Goal: Navigation & Orientation: Find specific page/section

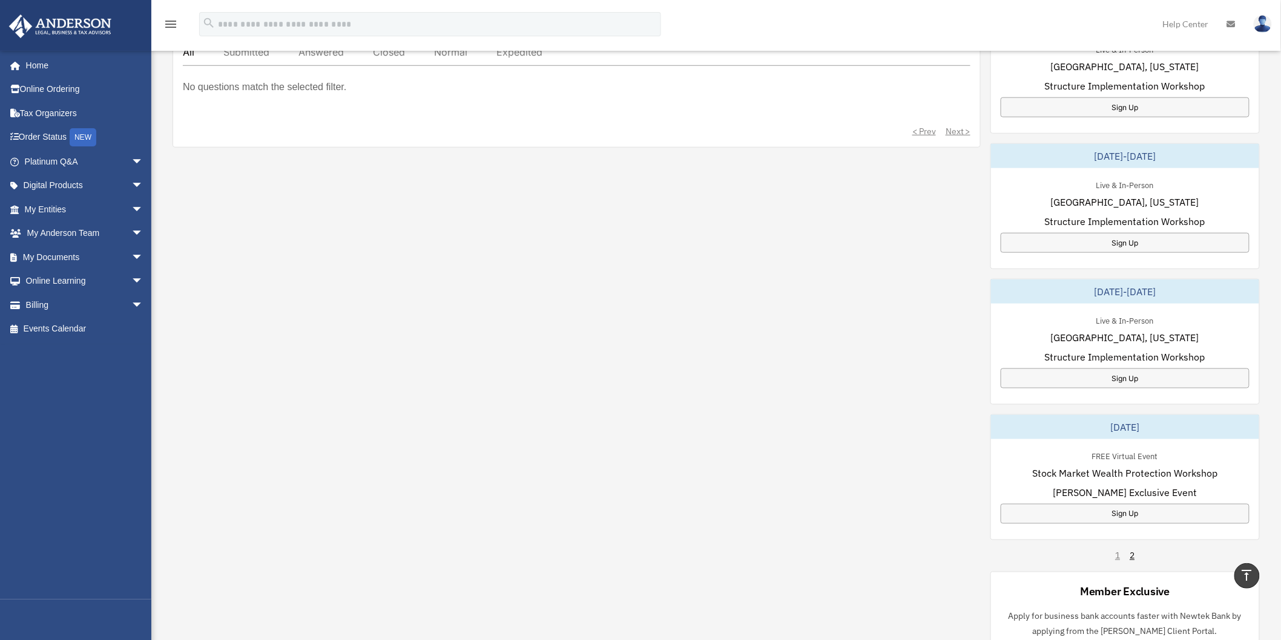
scroll to position [470, 0]
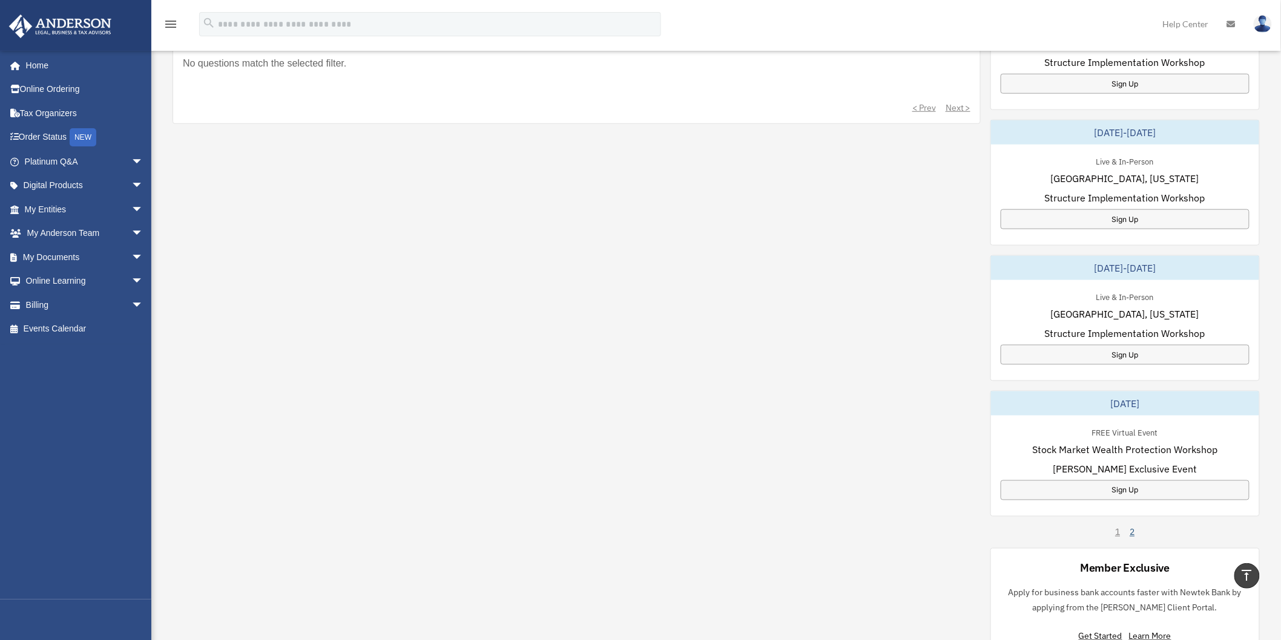
click at [1134, 536] on link "2" at bounding box center [1132, 533] width 5 height 12
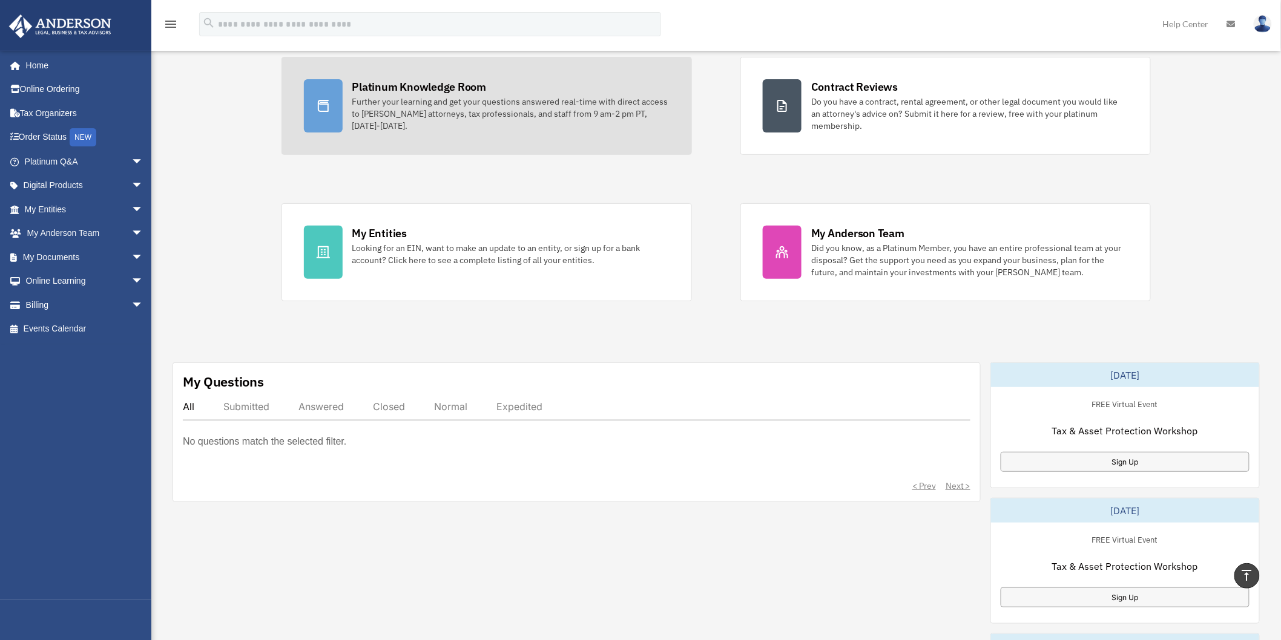
scroll to position [0, 0]
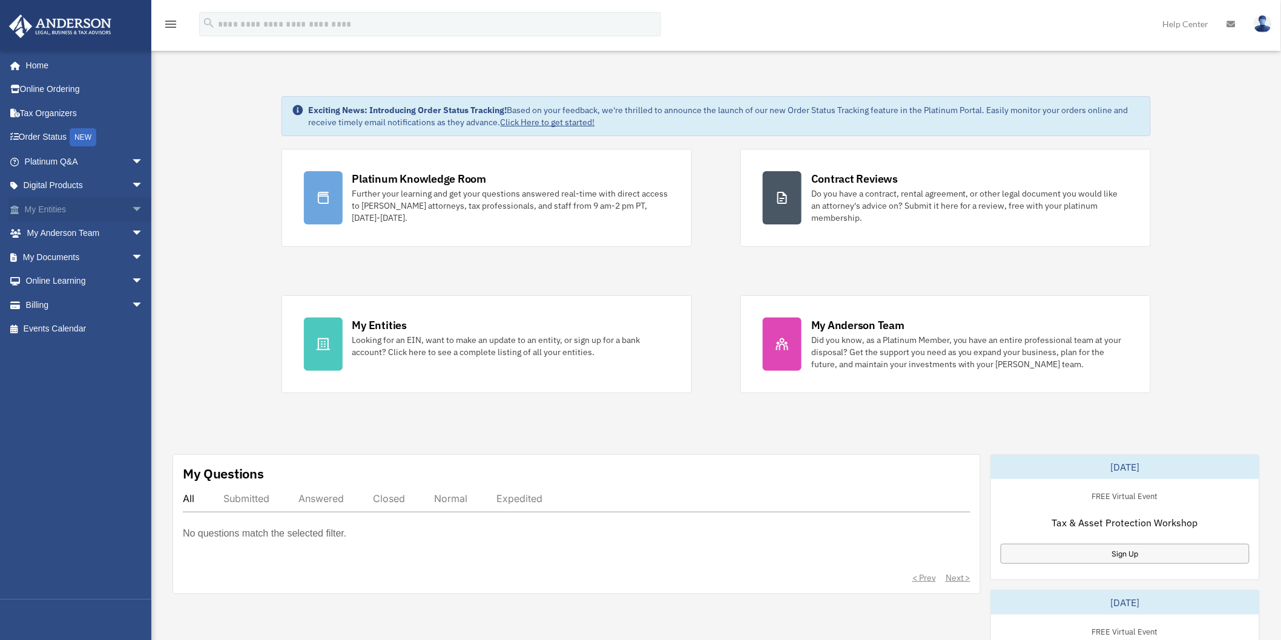
click at [131, 209] on span "arrow_drop_down" at bounding box center [143, 209] width 24 height 25
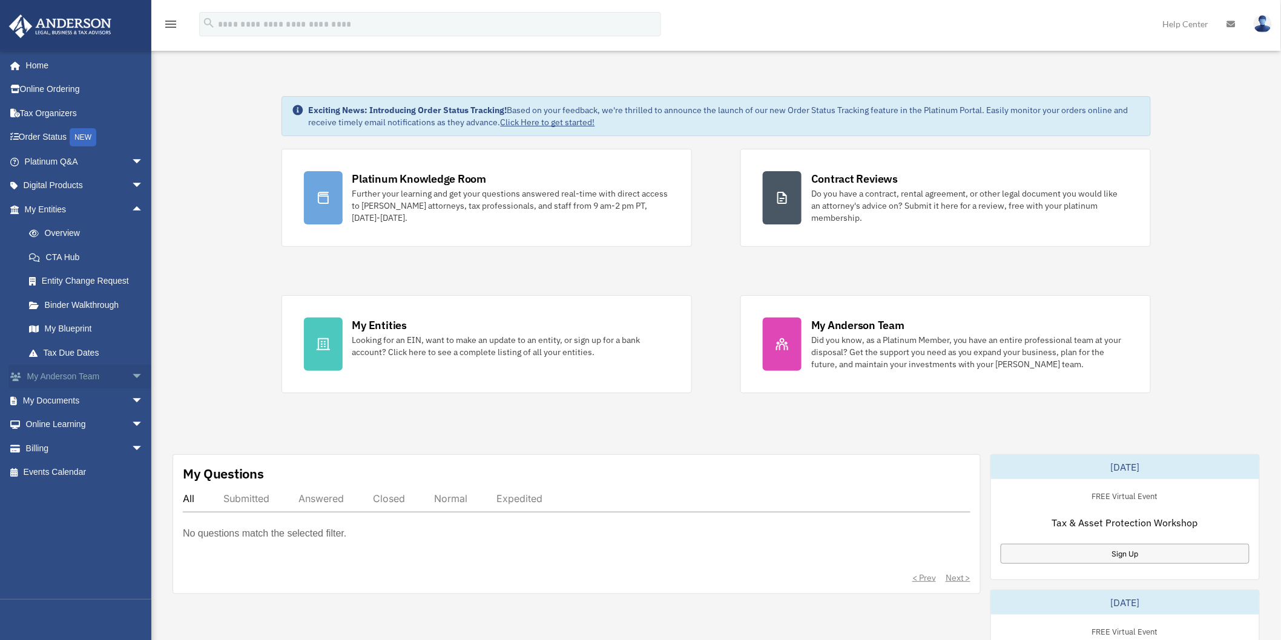
click at [131, 373] on span "arrow_drop_down" at bounding box center [143, 377] width 24 height 25
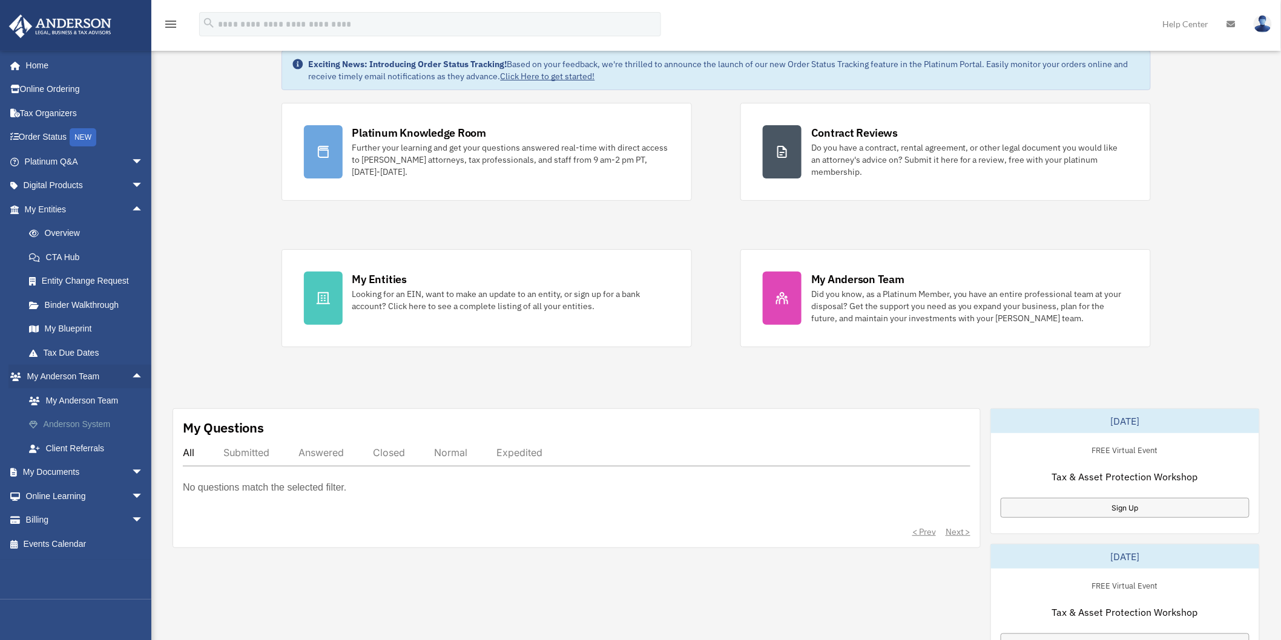
scroll to position [67, 0]
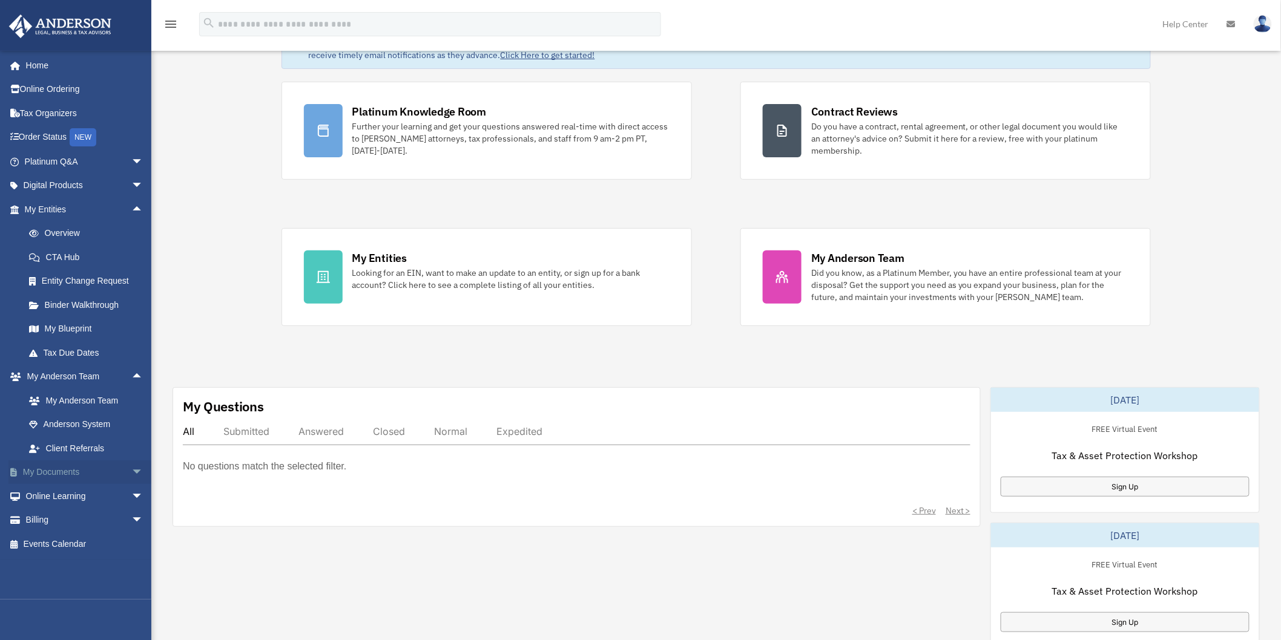
drag, startPoint x: 140, startPoint y: 473, endPoint x: 130, endPoint y: 468, distance: 10.8
click at [137, 473] on span "arrow_drop_down" at bounding box center [143, 473] width 24 height 25
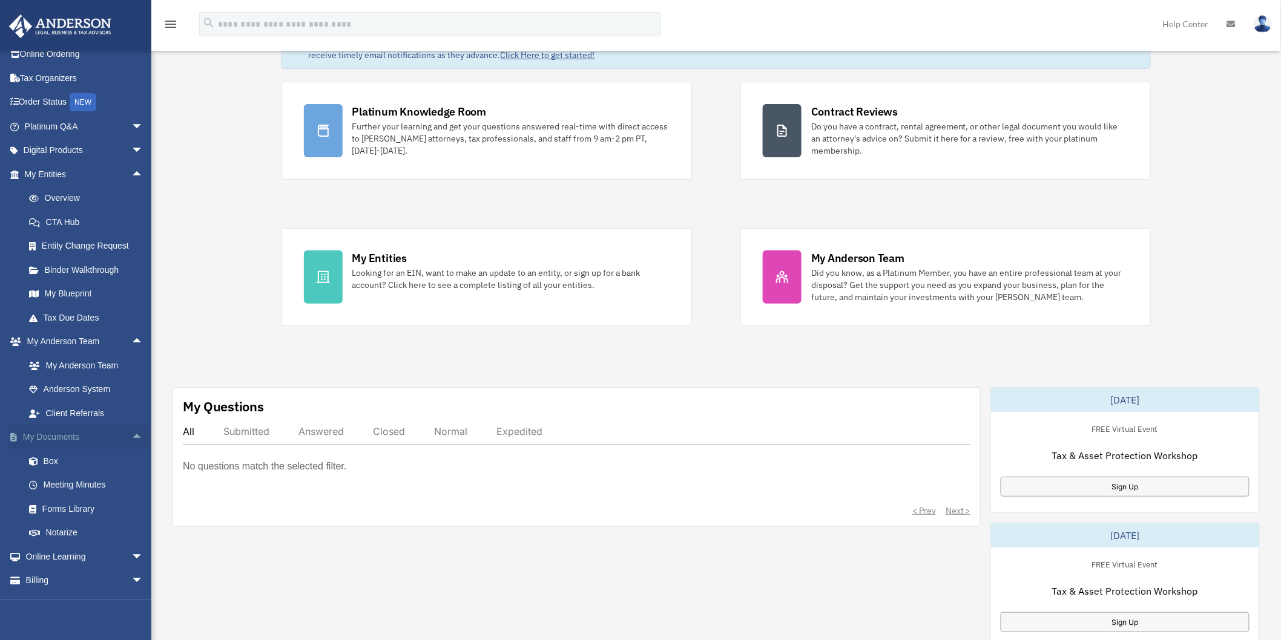
scroll to position [53, 0]
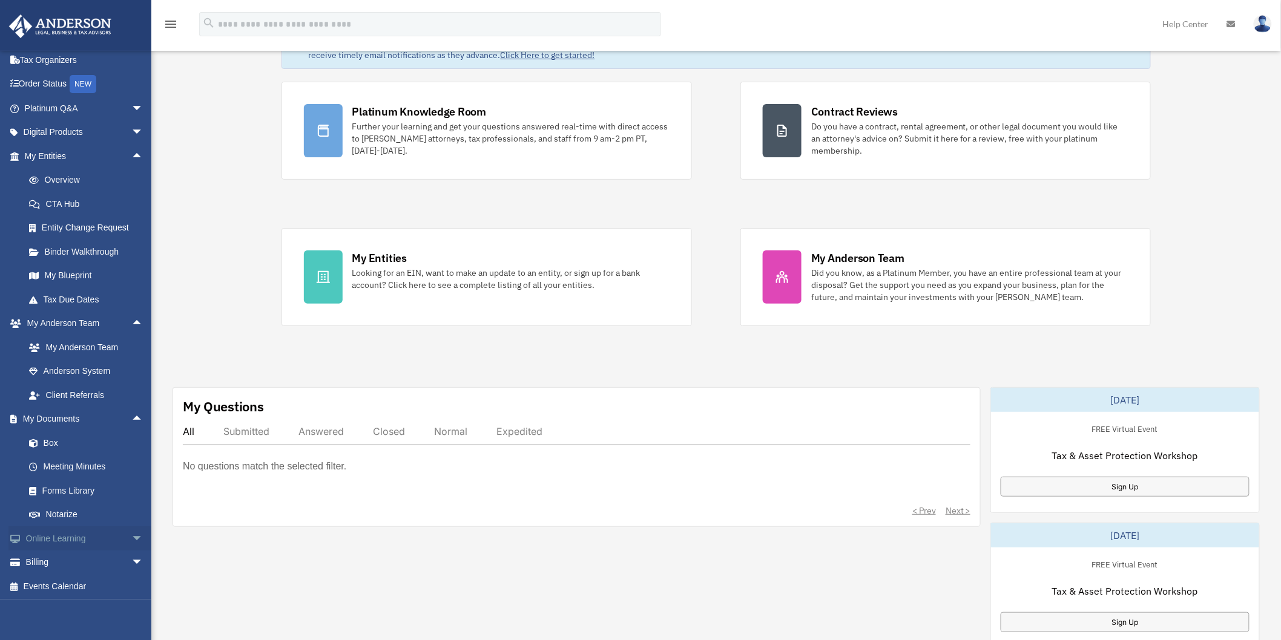
click at [116, 540] on link "Online Learning arrow_drop_down" at bounding box center [84, 539] width 153 height 24
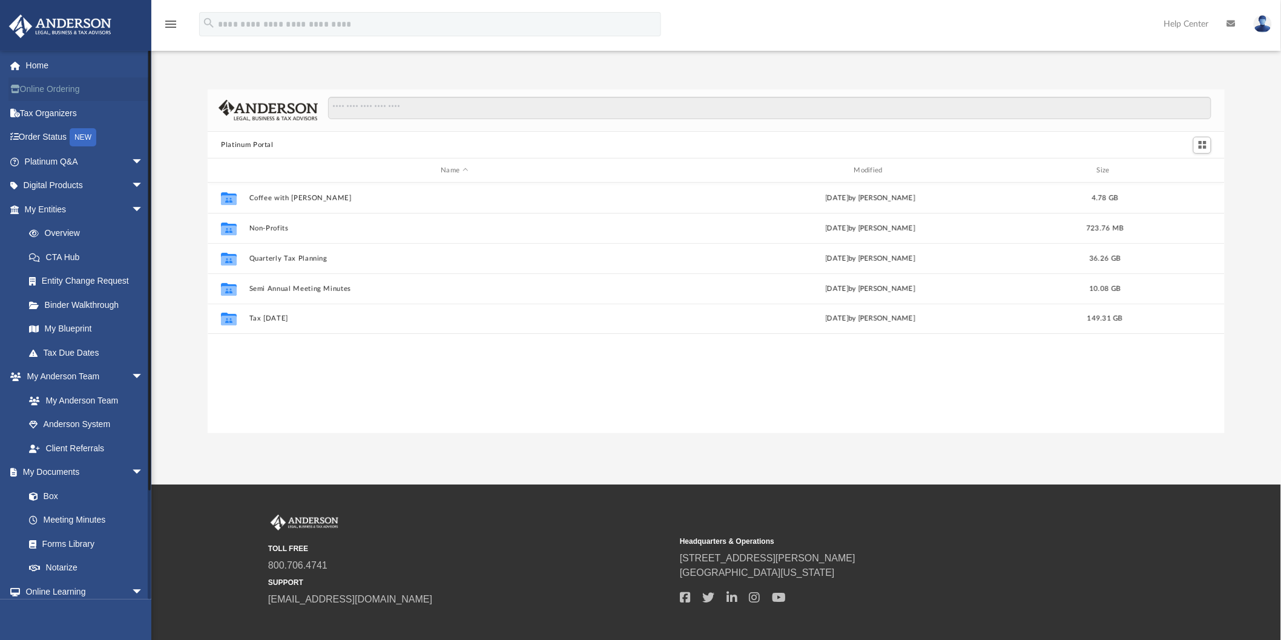
scroll to position [264, 1007]
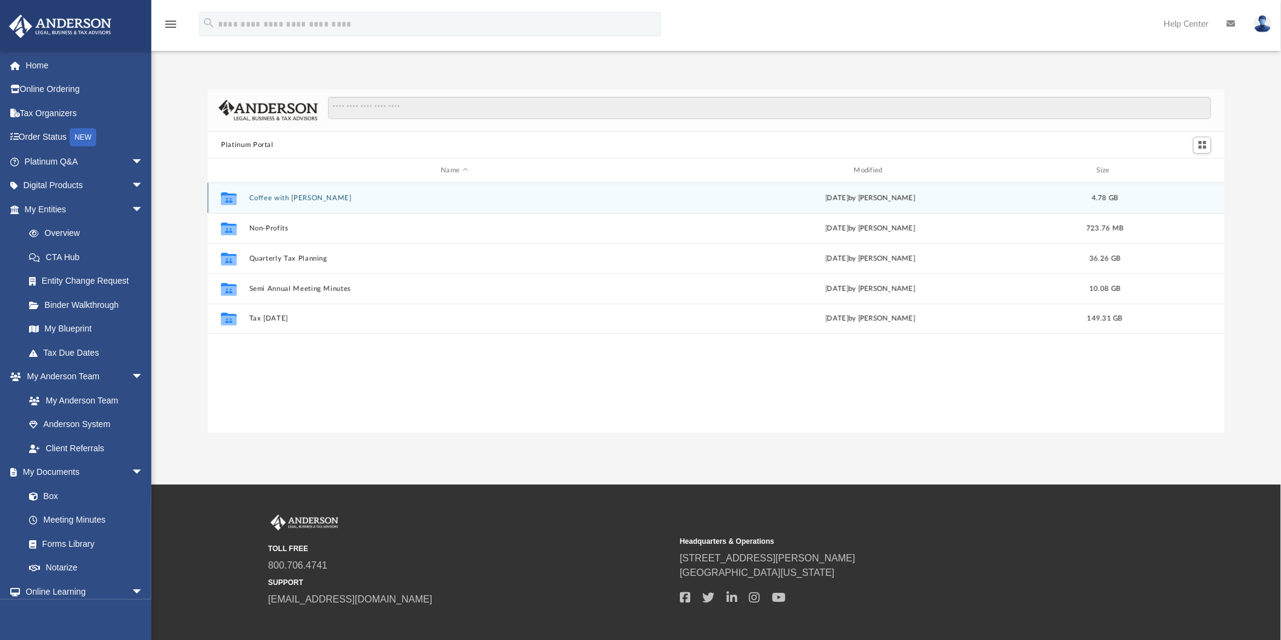
click at [282, 198] on button "Coffee with [PERSON_NAME]" at bounding box center [454, 198] width 410 height 8
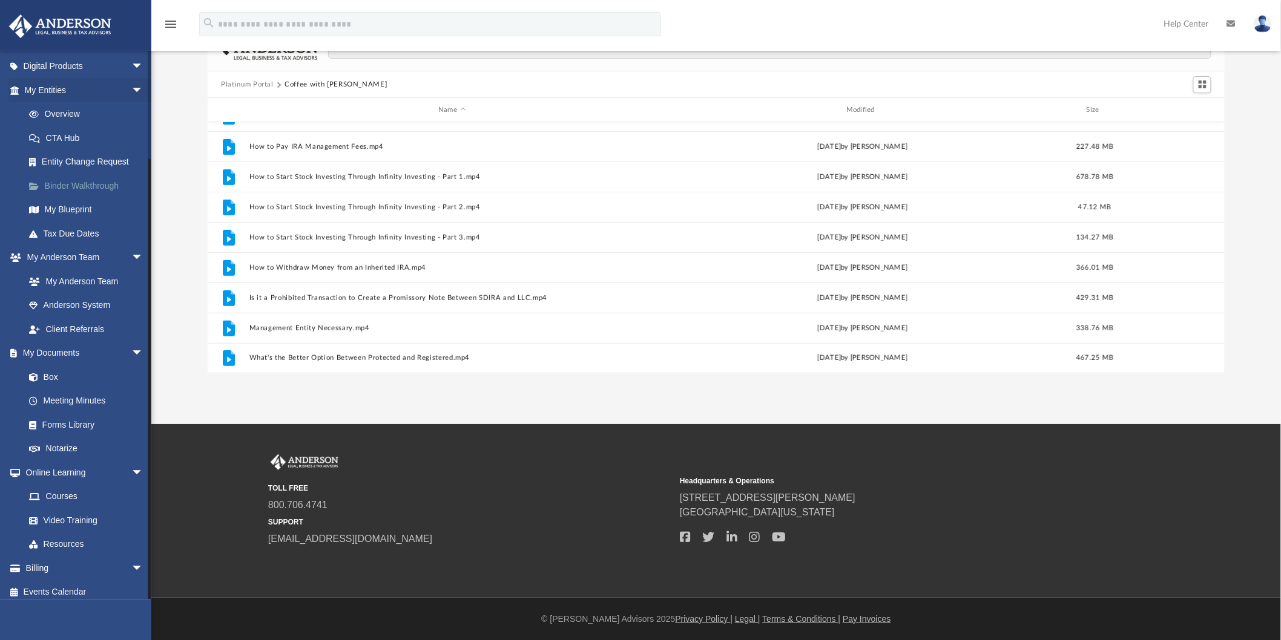
scroll to position [125, 0]
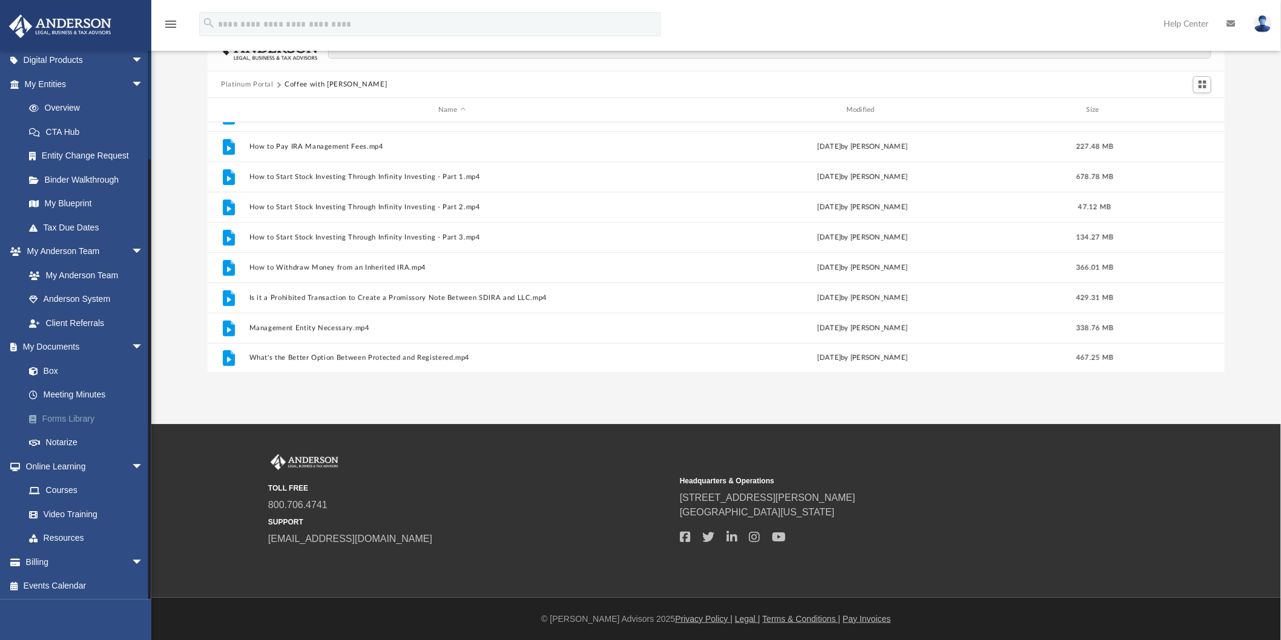
click at [79, 419] on link "Forms Library" at bounding box center [89, 419] width 145 height 24
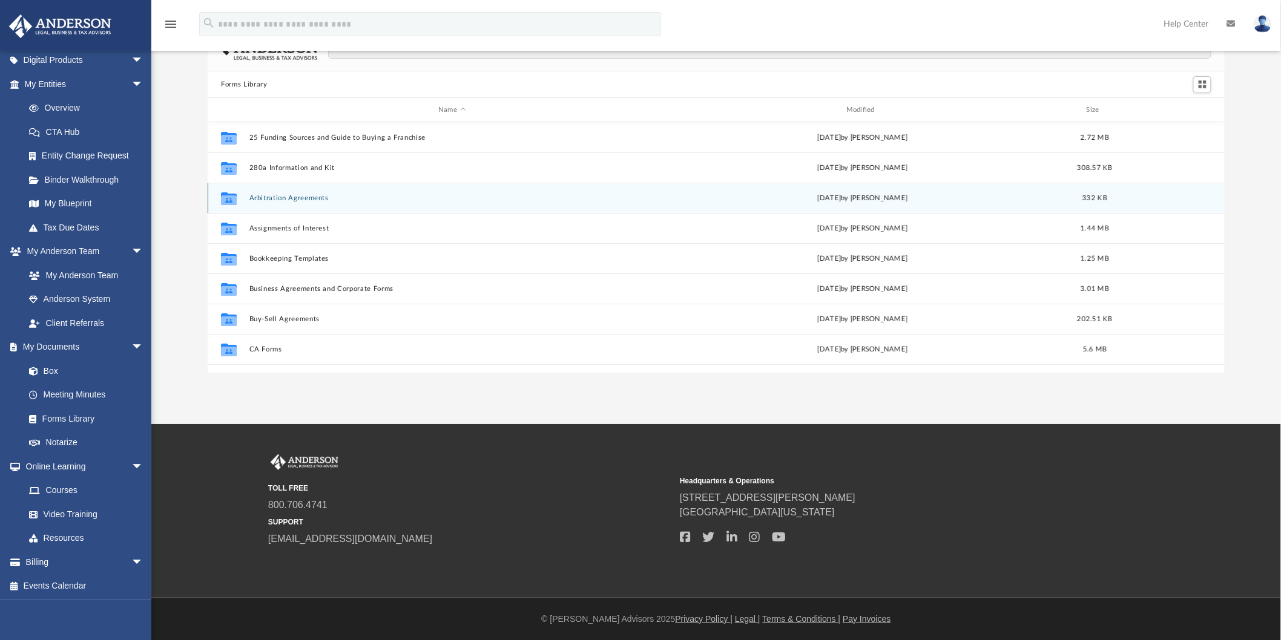
scroll to position [264, 1007]
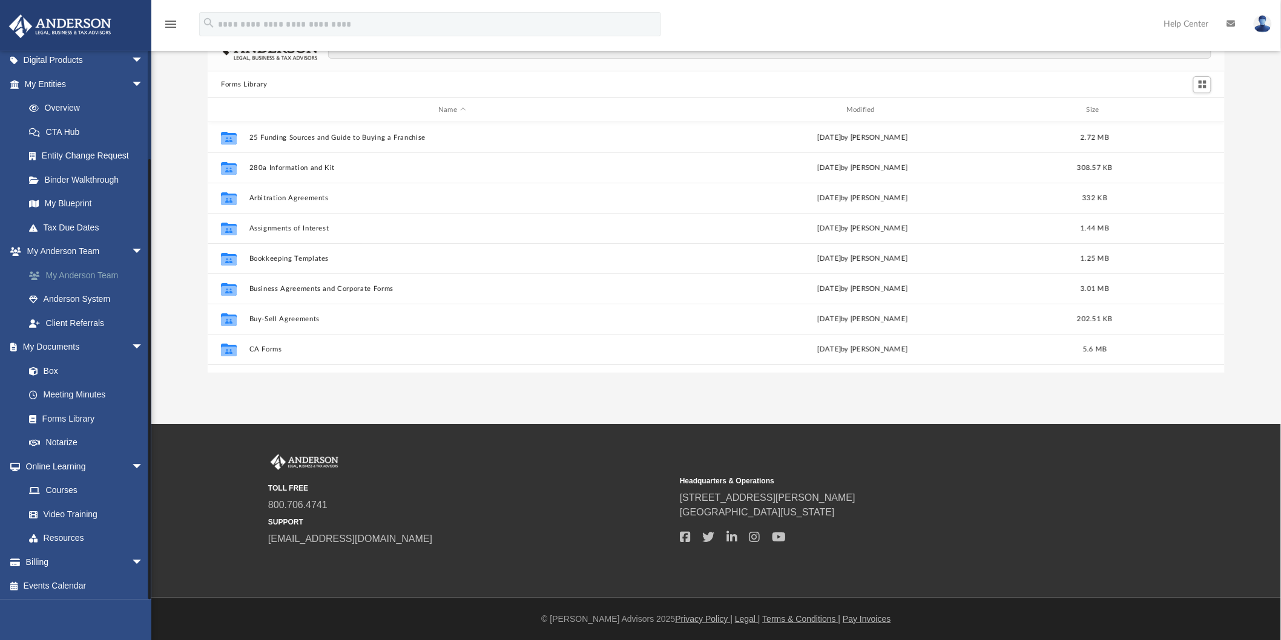
click at [102, 276] on link "My Anderson Team" at bounding box center [89, 275] width 145 height 24
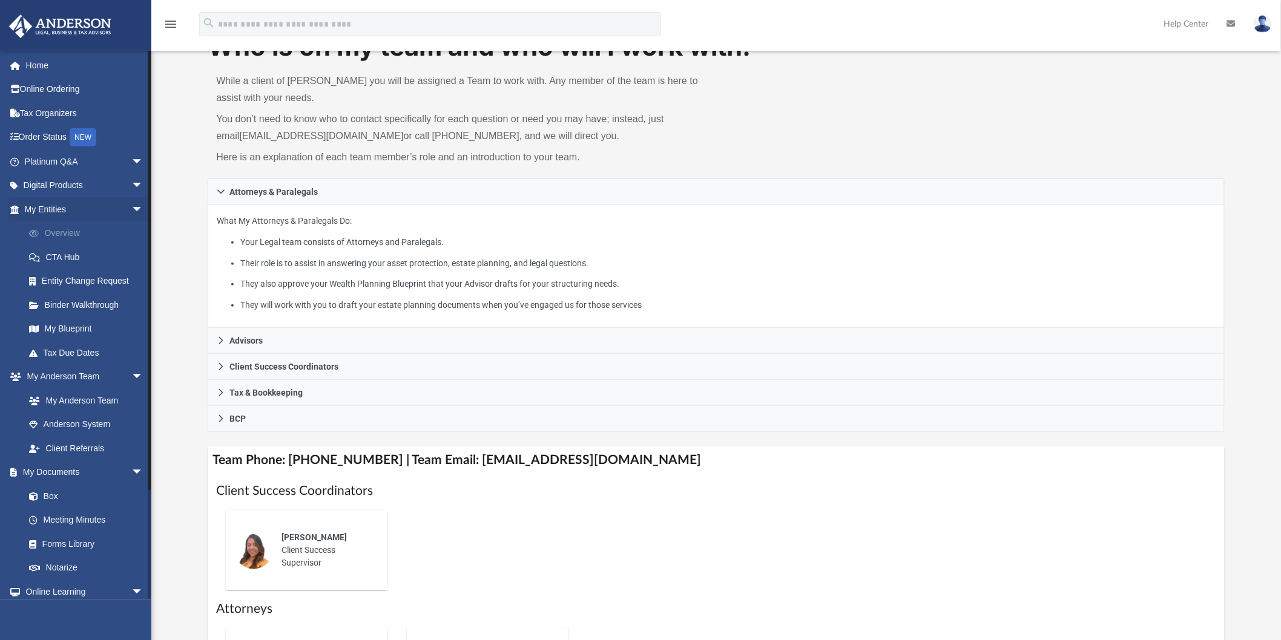
click at [92, 239] on link "Overview" at bounding box center [89, 234] width 145 height 24
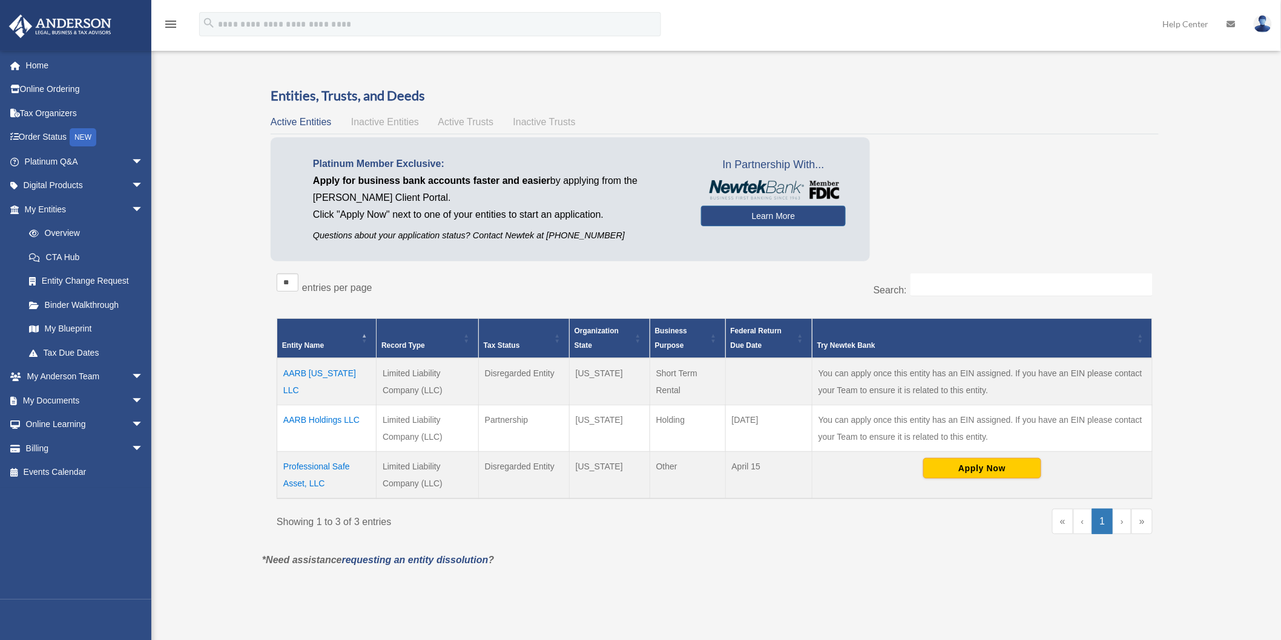
click at [455, 120] on span "Active Trusts" at bounding box center [466, 122] width 56 height 10
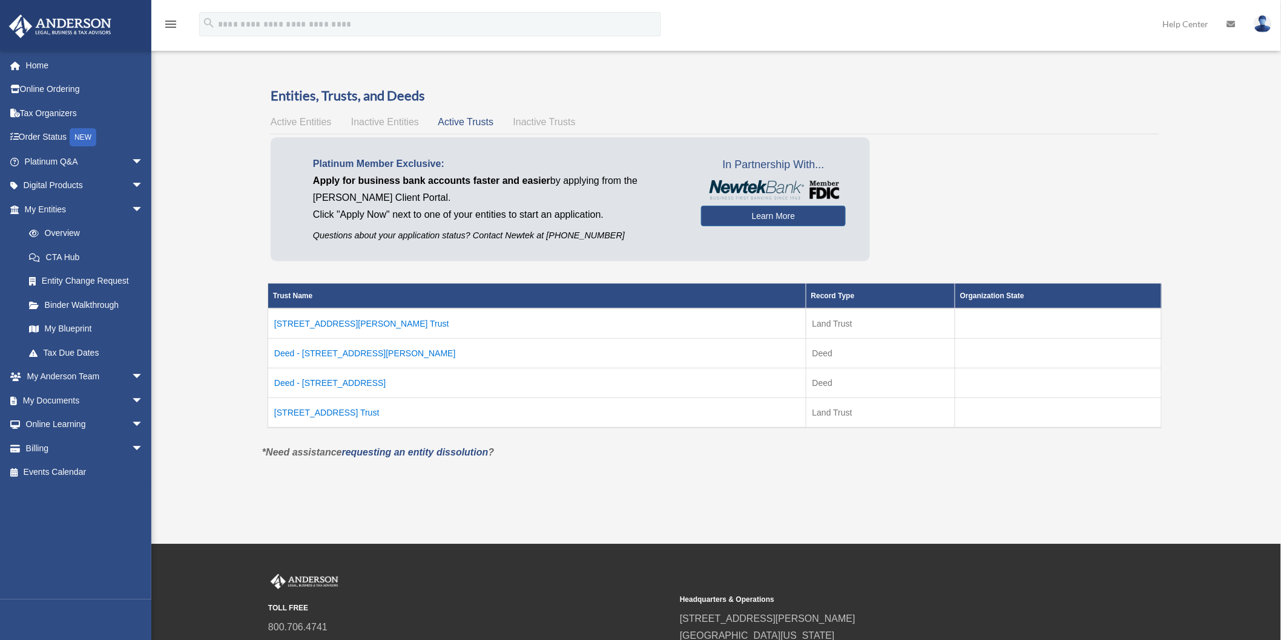
click at [304, 324] on td "208 Beckett Drive Trust" at bounding box center [537, 324] width 538 height 30
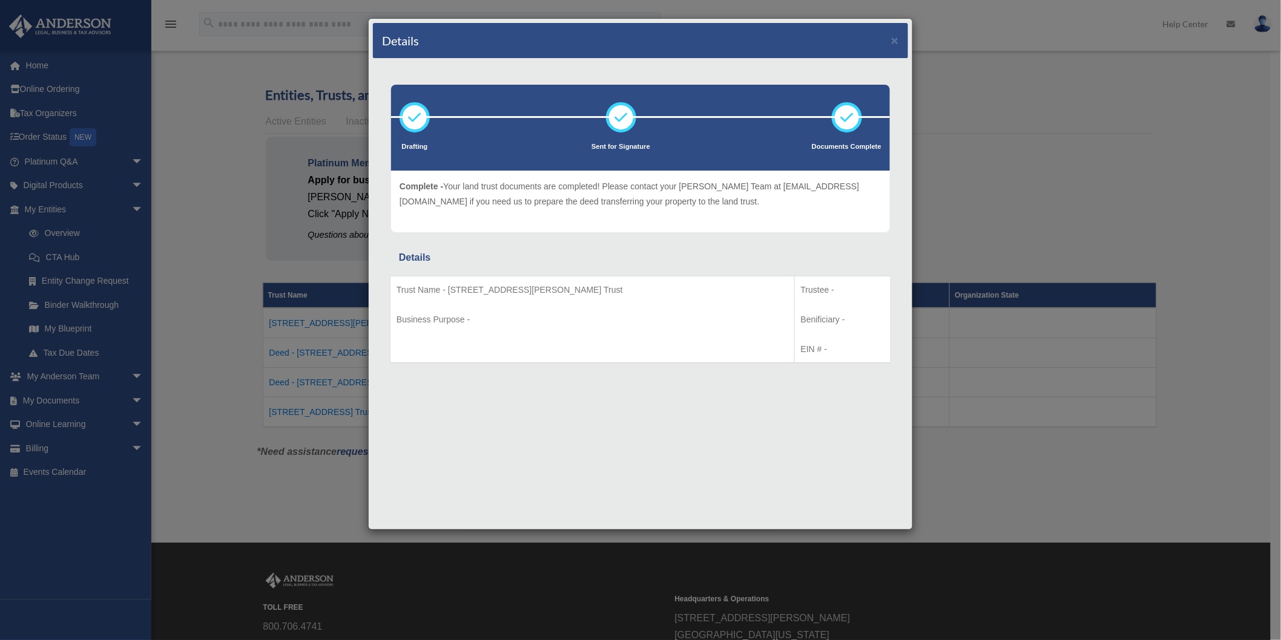
click at [653, 312] on p "Business Purpose -" at bounding box center [593, 319] width 392 height 15
click at [894, 40] on button "×" at bounding box center [895, 40] width 8 height 13
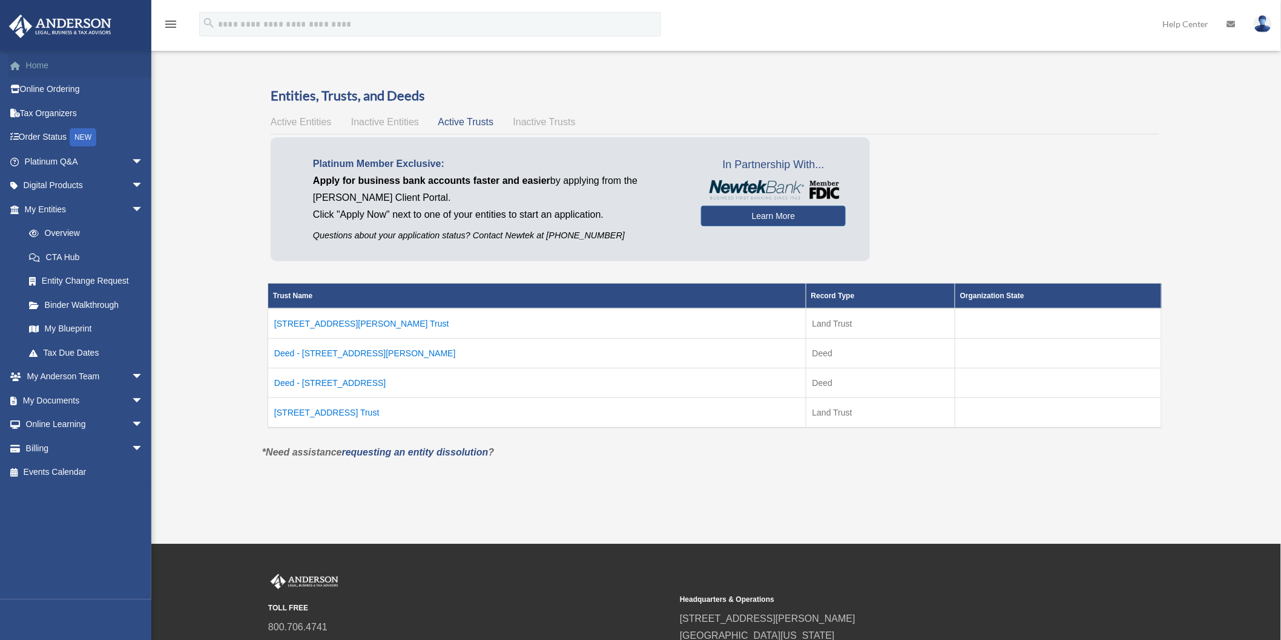
click at [51, 64] on link "Home" at bounding box center [84, 65] width 153 height 24
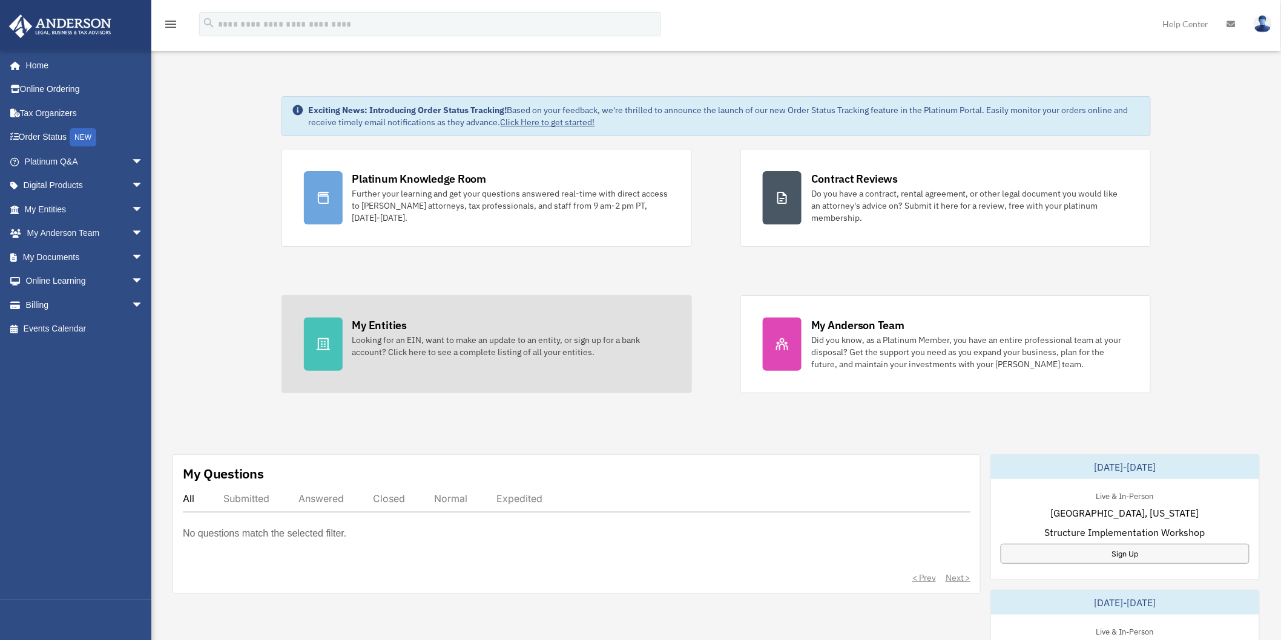
click at [397, 329] on div "My Entities" at bounding box center [379, 325] width 54 height 15
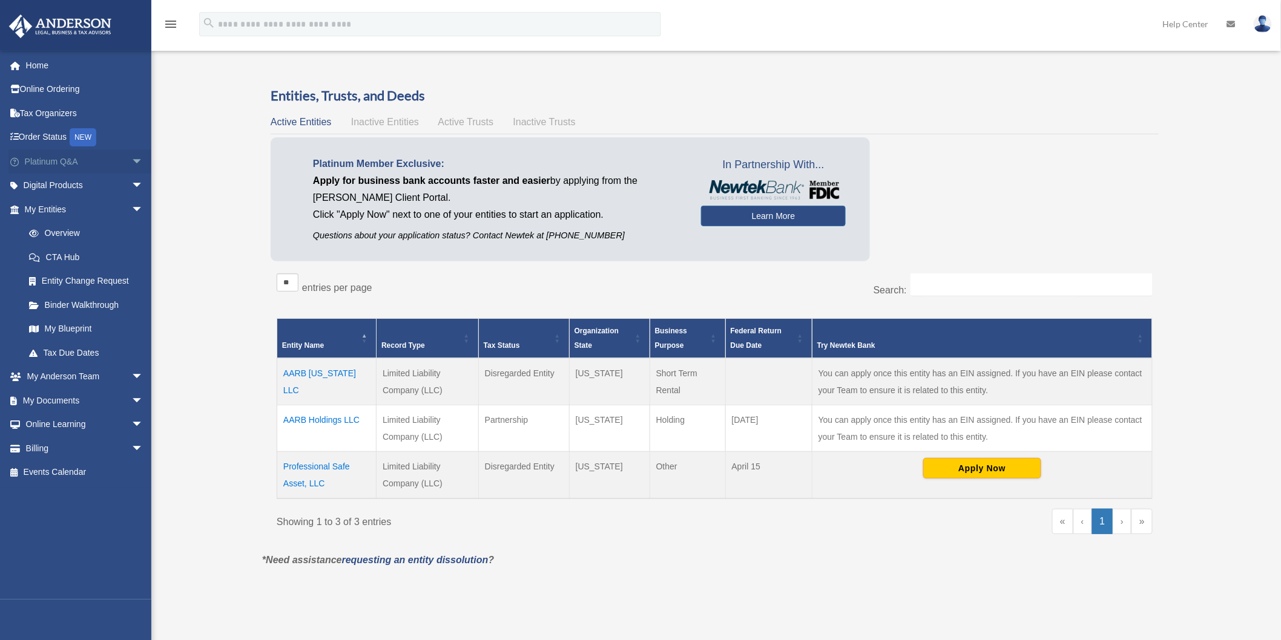
click at [139, 155] on span "arrow_drop_down" at bounding box center [143, 162] width 24 height 25
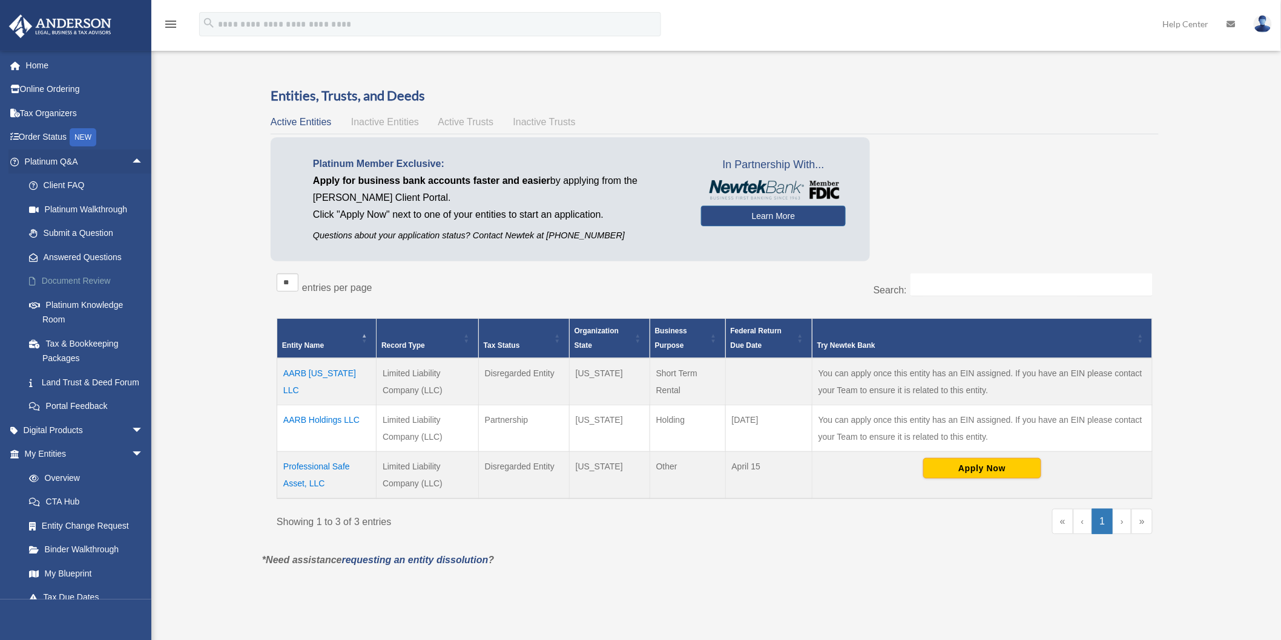
click at [100, 276] on link "Document Review" at bounding box center [89, 281] width 145 height 24
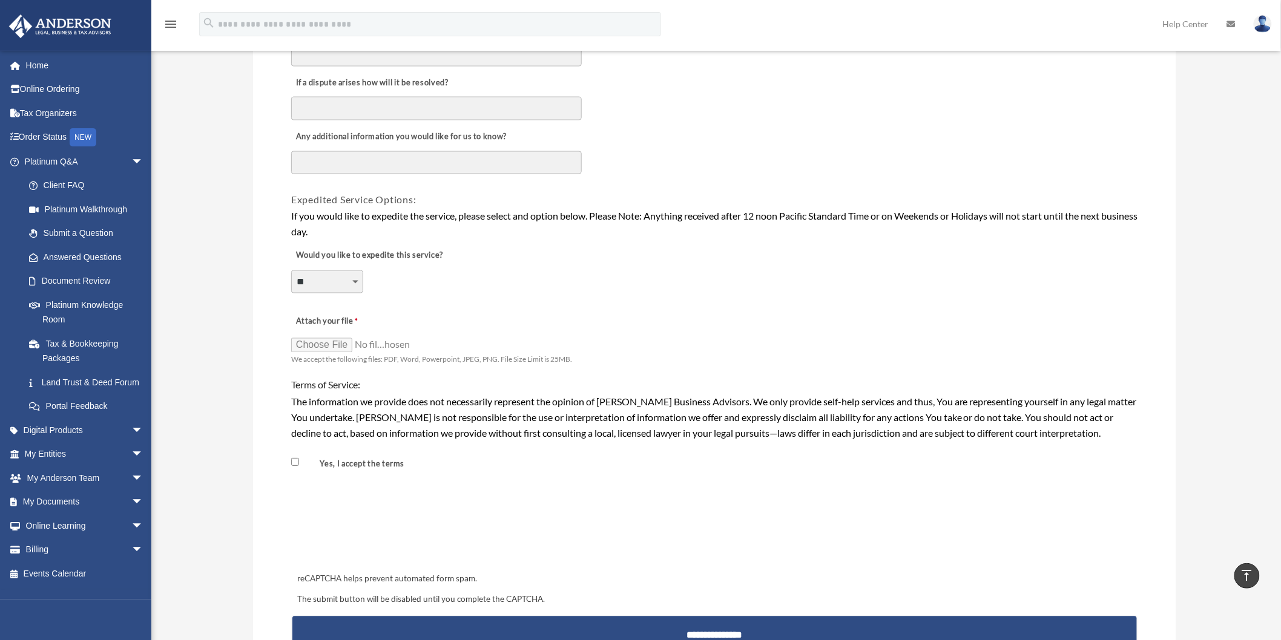
scroll to position [941, 0]
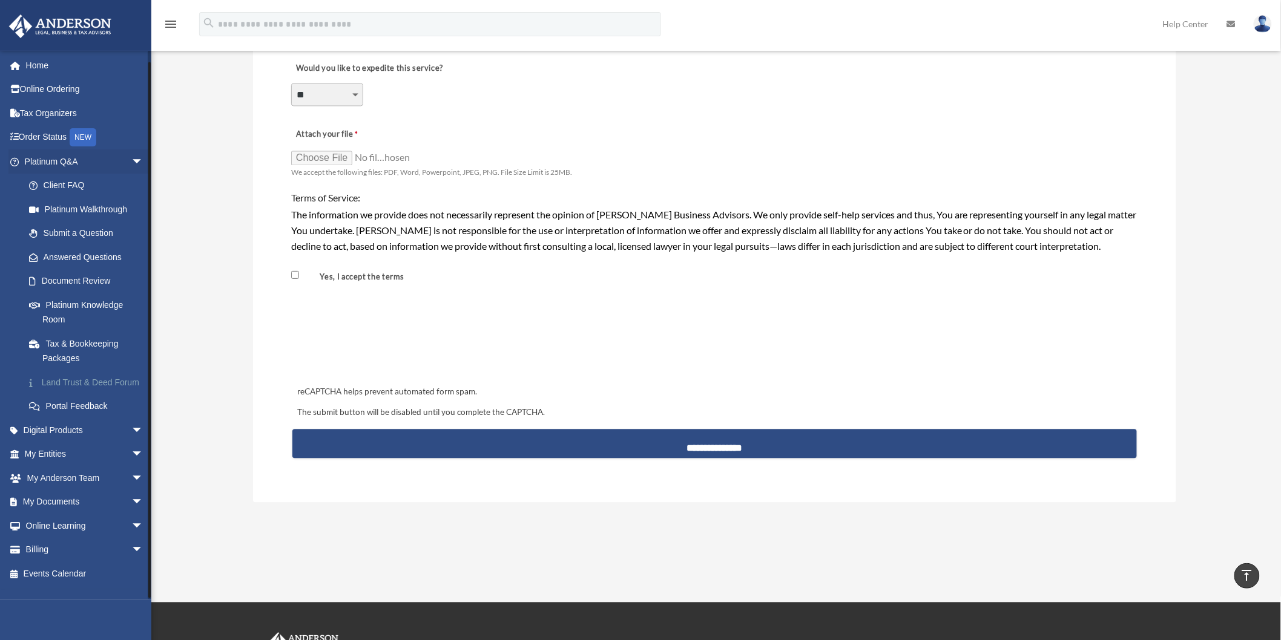
click at [97, 385] on link "Land Trust & Deed Forum" at bounding box center [89, 382] width 145 height 24
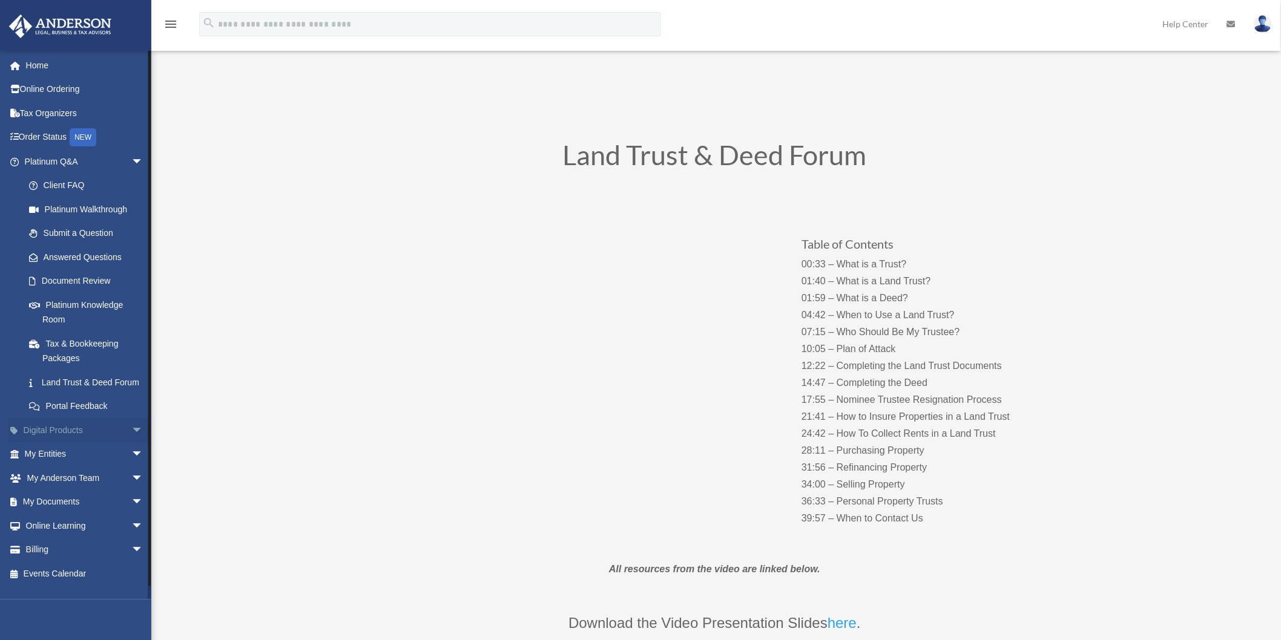
click at [131, 440] on span "arrow_drop_down" at bounding box center [143, 430] width 24 height 25
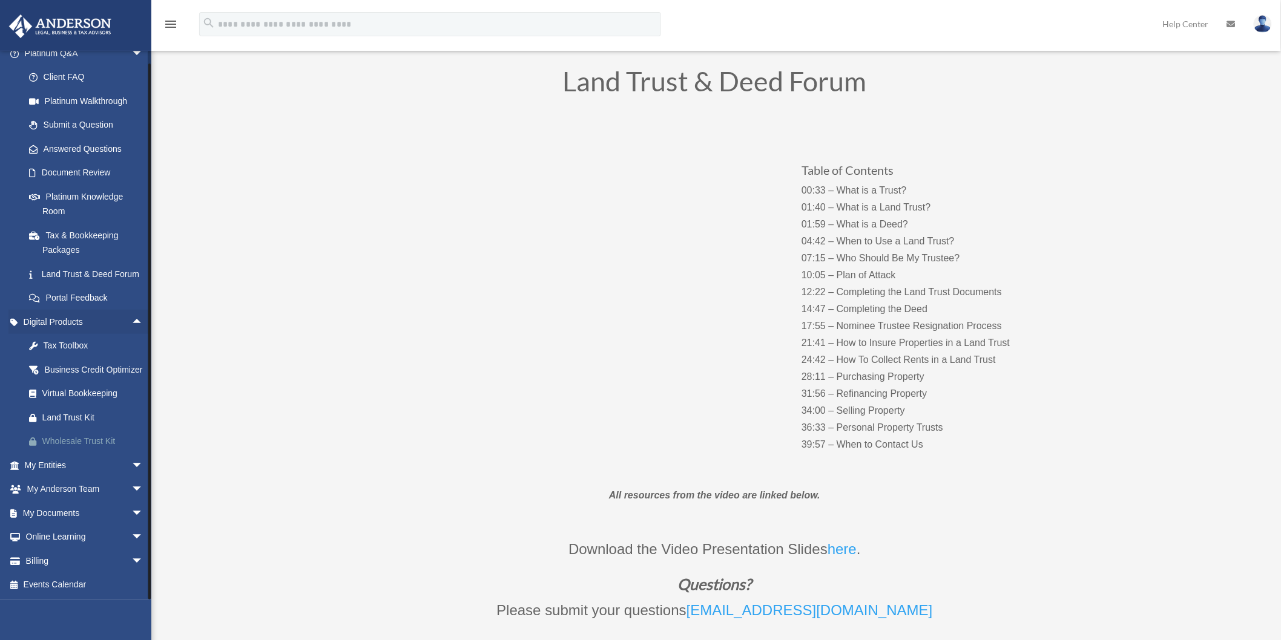
scroll to position [134, 0]
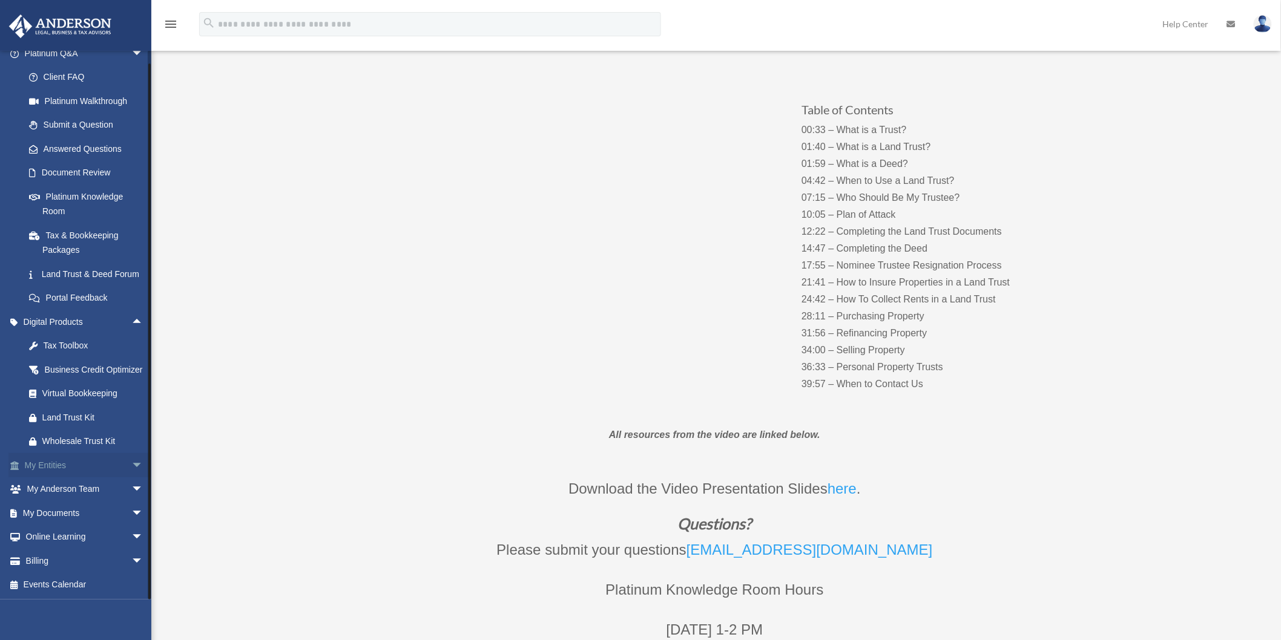
click at [131, 460] on span "arrow_drop_down" at bounding box center [143, 465] width 24 height 25
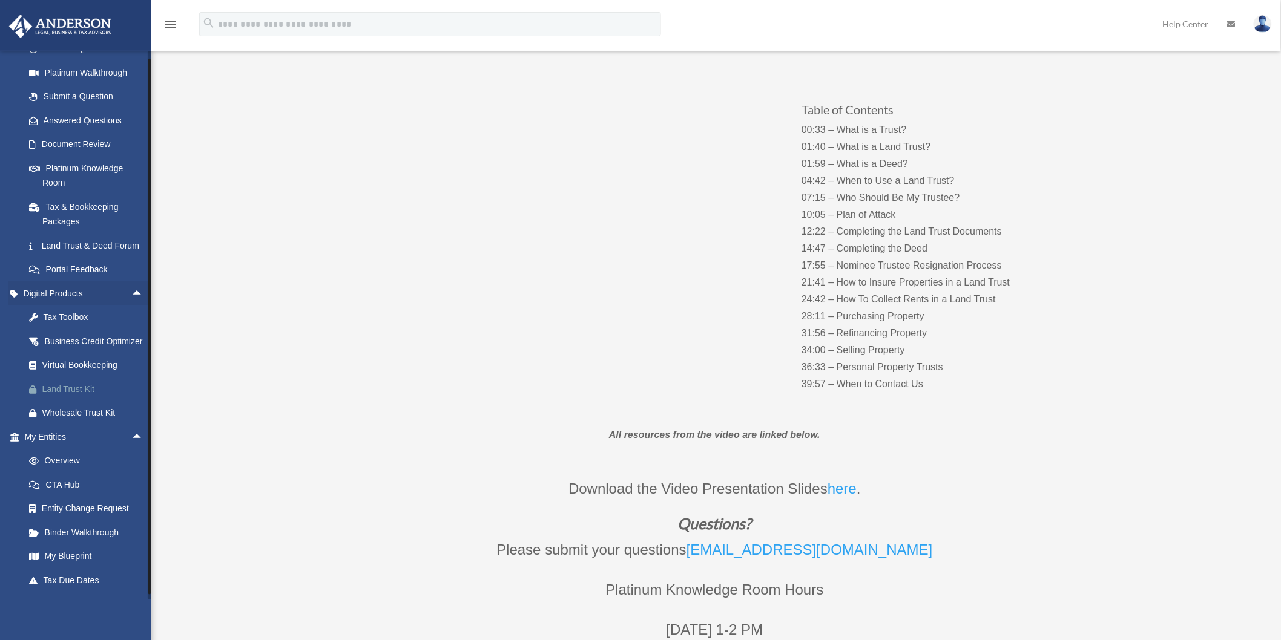
scroll to position [280, 0]
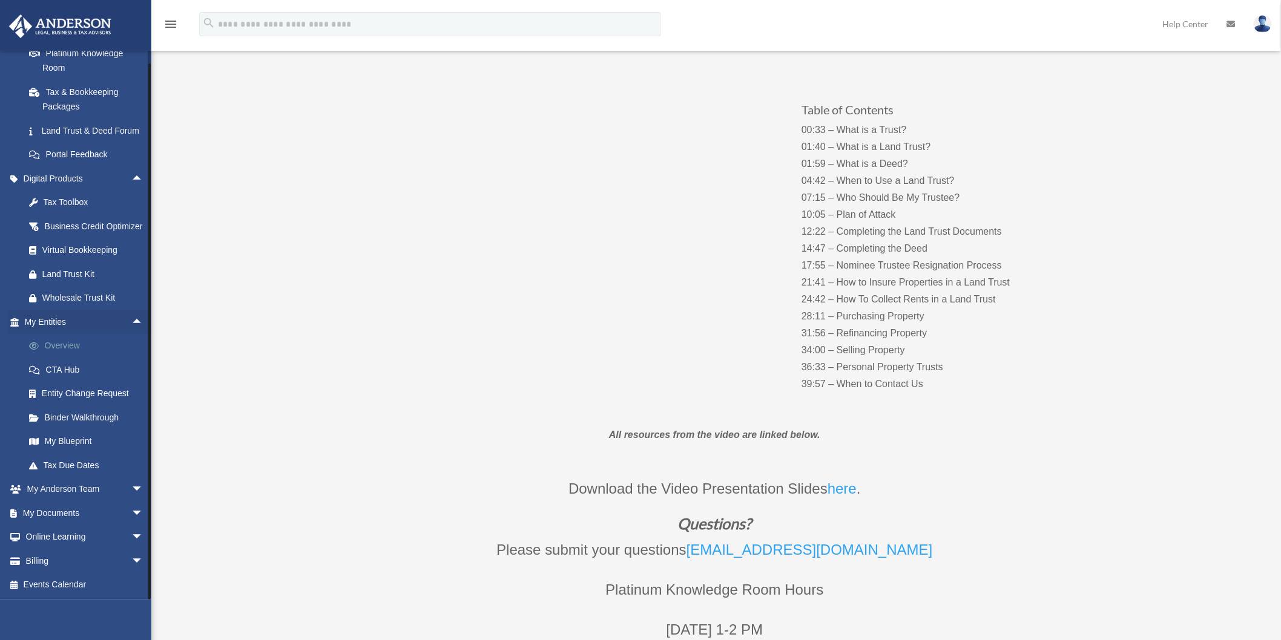
click at [76, 346] on link "Overview" at bounding box center [89, 346] width 145 height 24
click at [131, 482] on span "arrow_drop_down" at bounding box center [143, 490] width 24 height 25
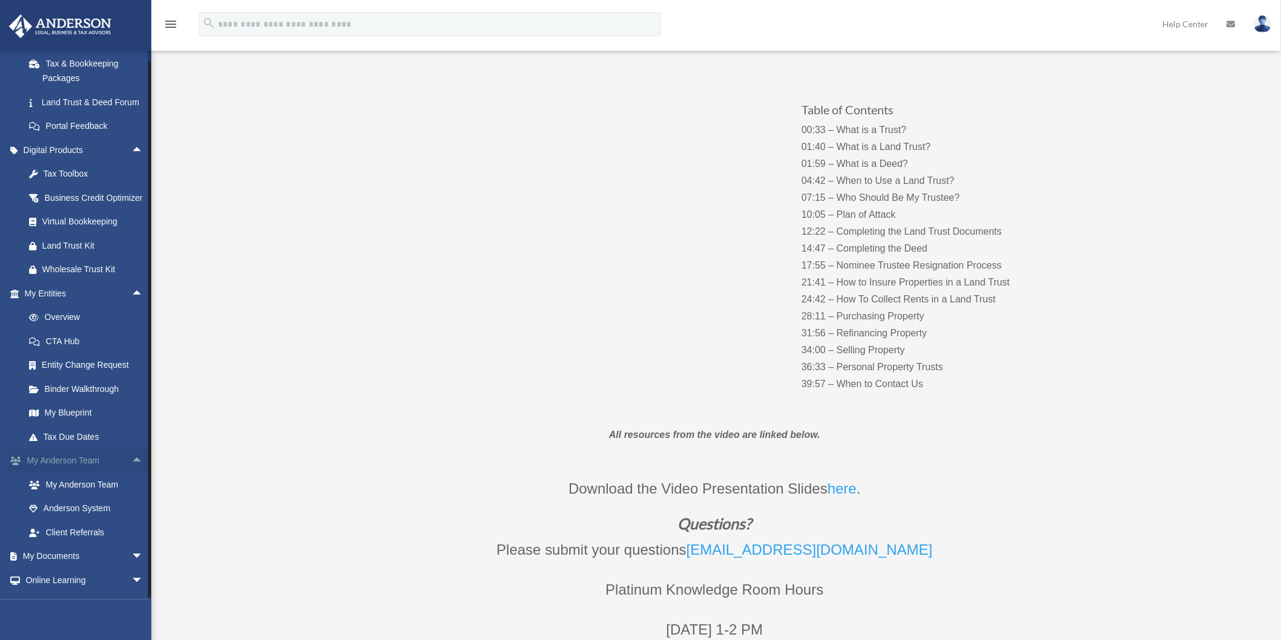
scroll to position [347, 0]
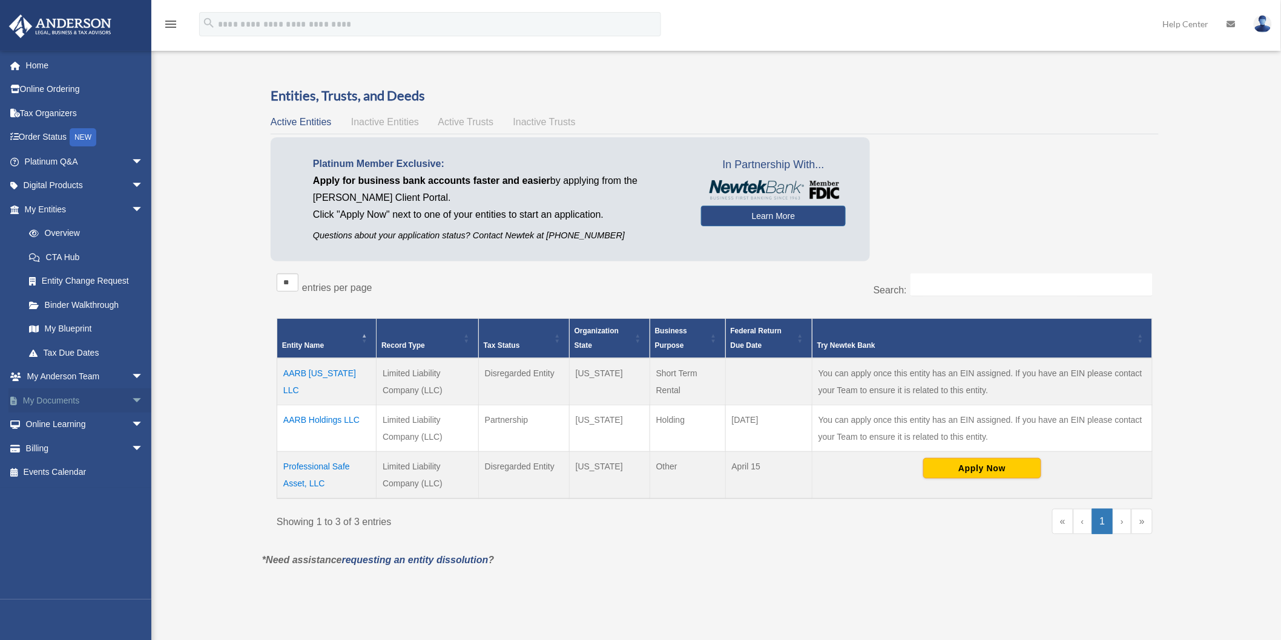
click at [131, 402] on span "arrow_drop_down" at bounding box center [143, 401] width 24 height 25
click at [107, 423] on link "Box" at bounding box center [89, 425] width 145 height 24
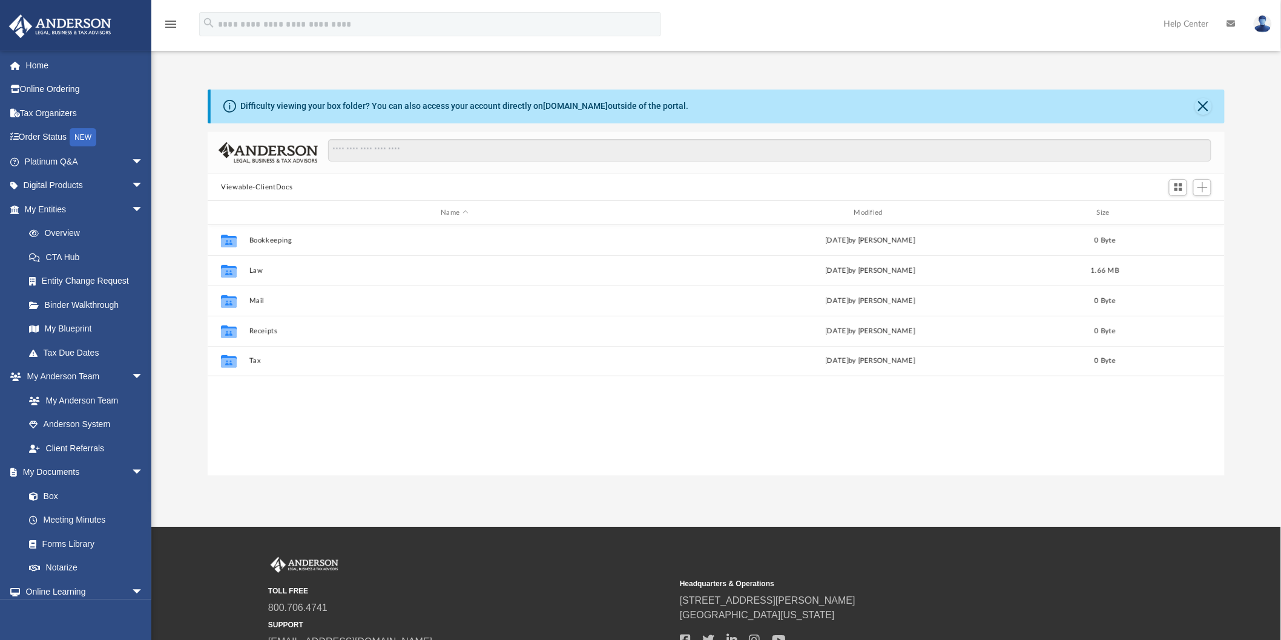
scroll to position [264, 1007]
click at [85, 518] on link "Meeting Minutes" at bounding box center [89, 520] width 145 height 24
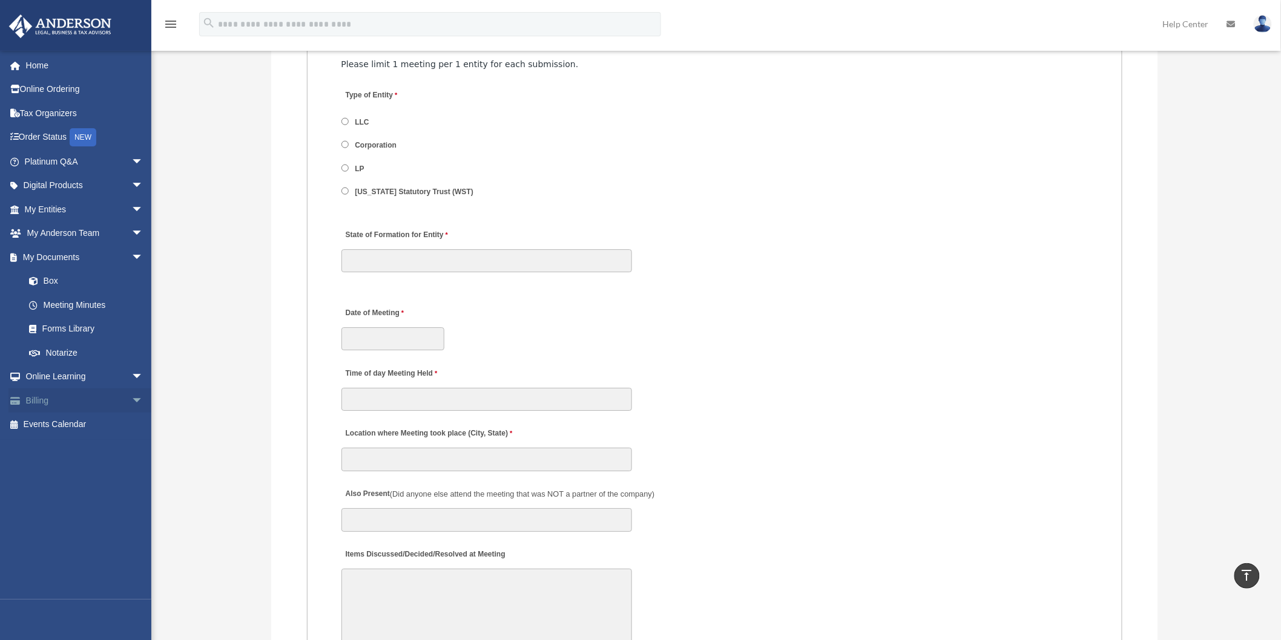
scroll to position [1614, 0]
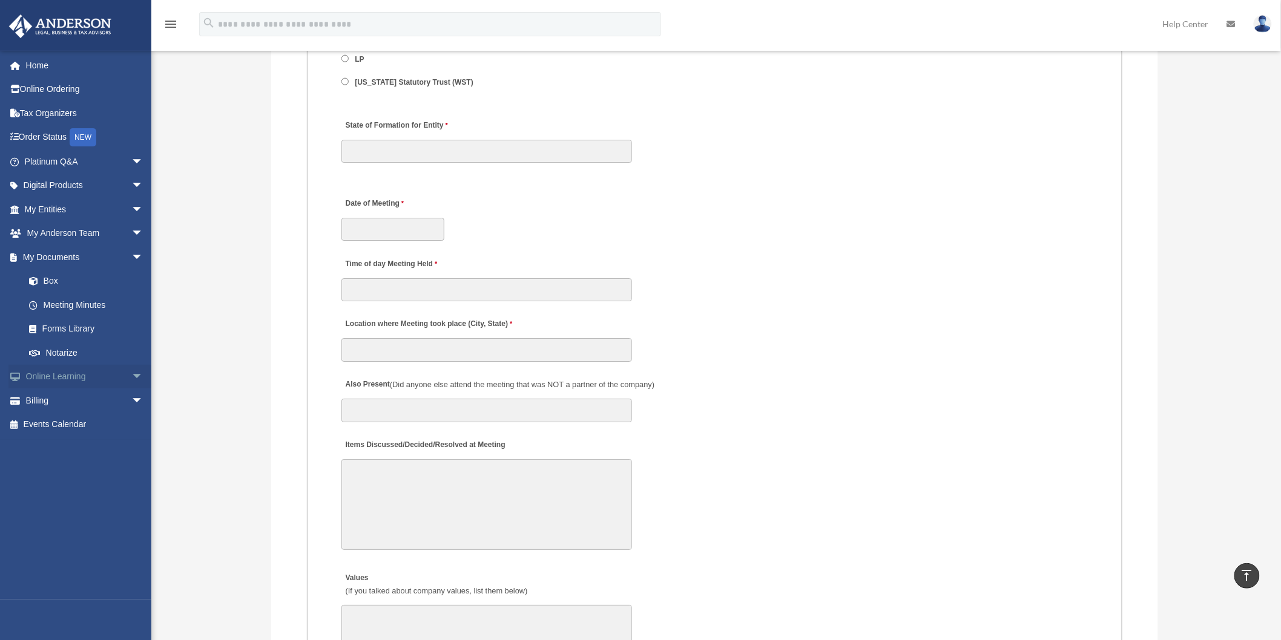
click at [131, 380] on span "arrow_drop_down" at bounding box center [143, 377] width 24 height 25
click at [131, 474] on span "arrow_drop_down" at bounding box center [143, 473] width 24 height 25
